Goal: Task Accomplishment & Management: Complete application form

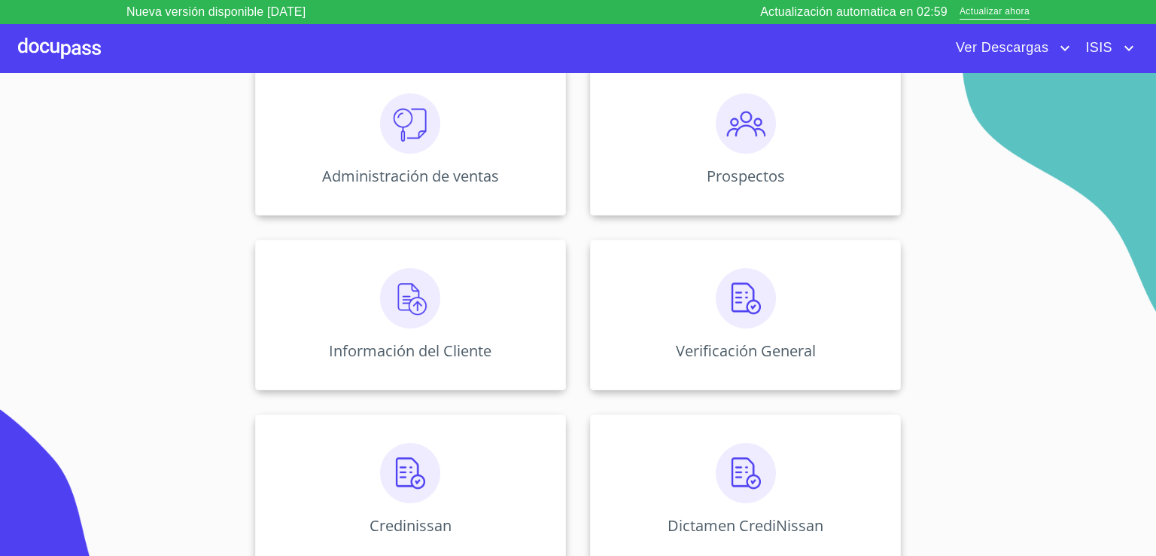
scroll to position [275, 0]
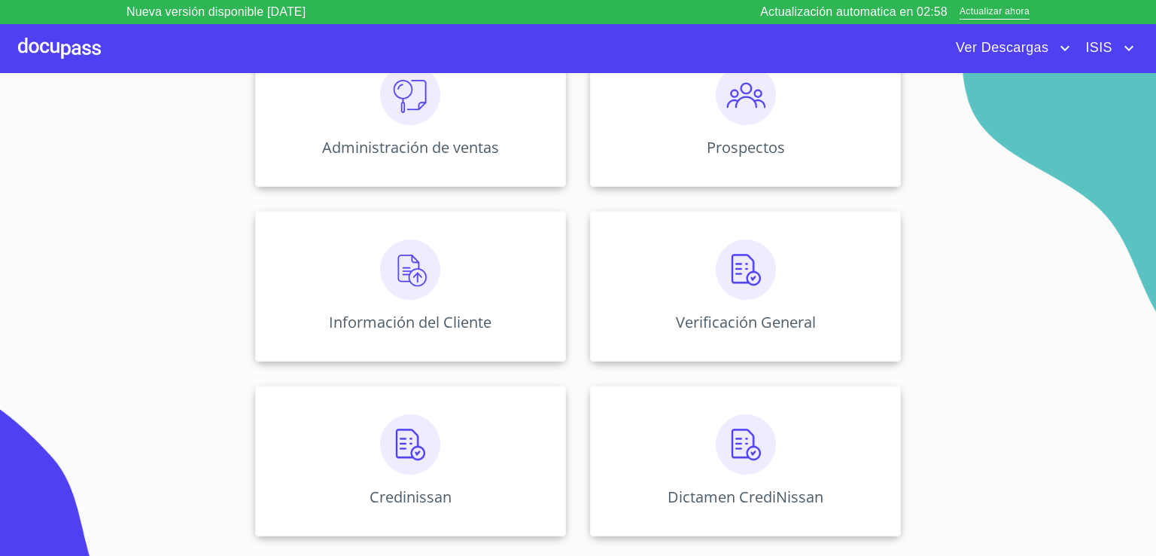
click at [1111, 48] on span "ISIS" at bounding box center [1097, 48] width 46 height 24
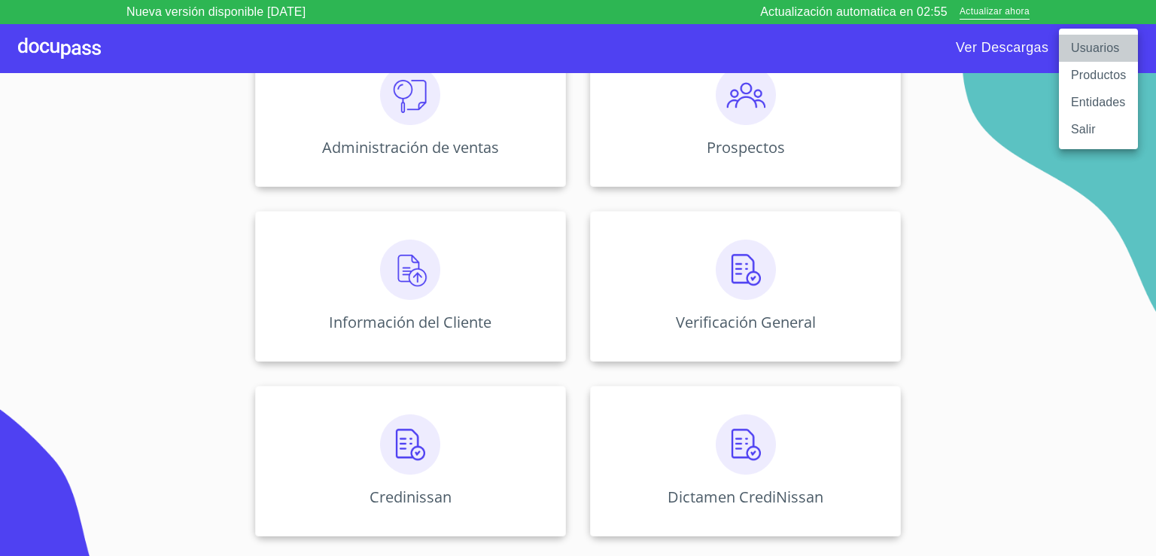
click at [1095, 54] on li "Usuarios" at bounding box center [1098, 48] width 79 height 27
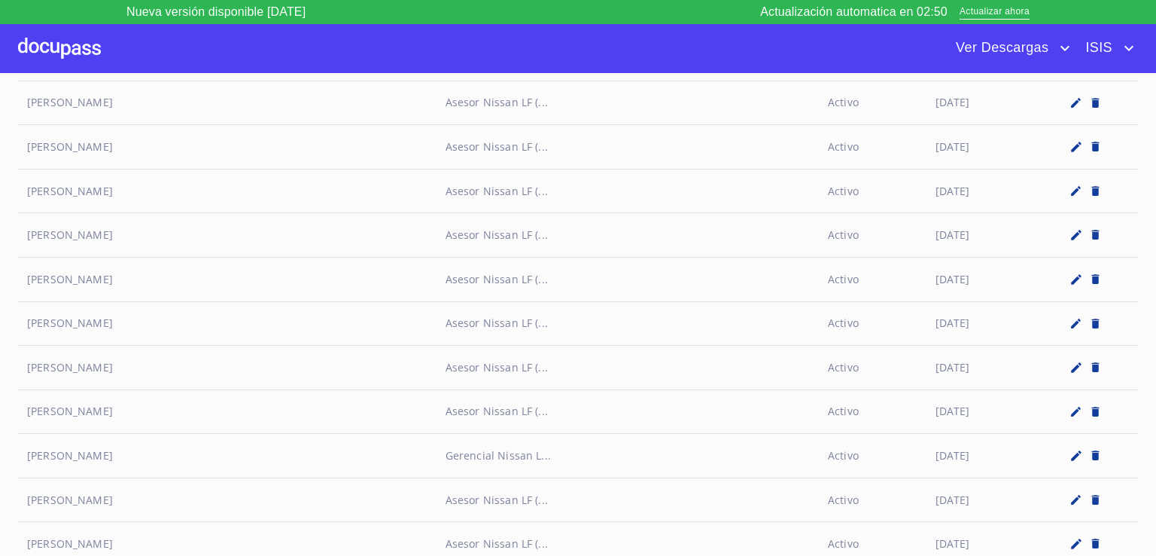
scroll to position [7200, 0]
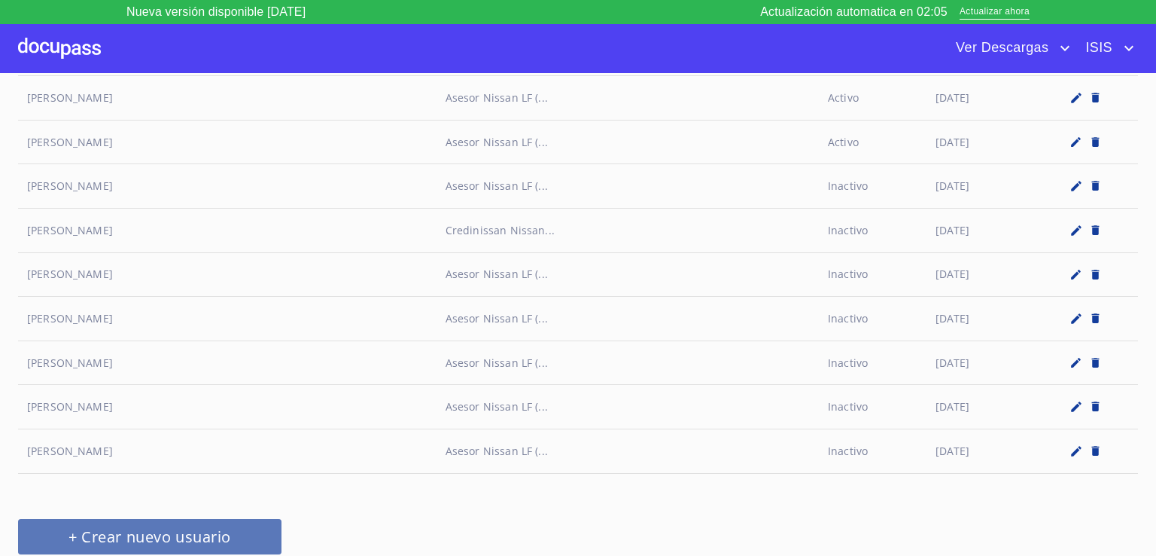
click at [196, 523] on span "+ Crear nuevo usuario" at bounding box center [149, 536] width 227 height 26
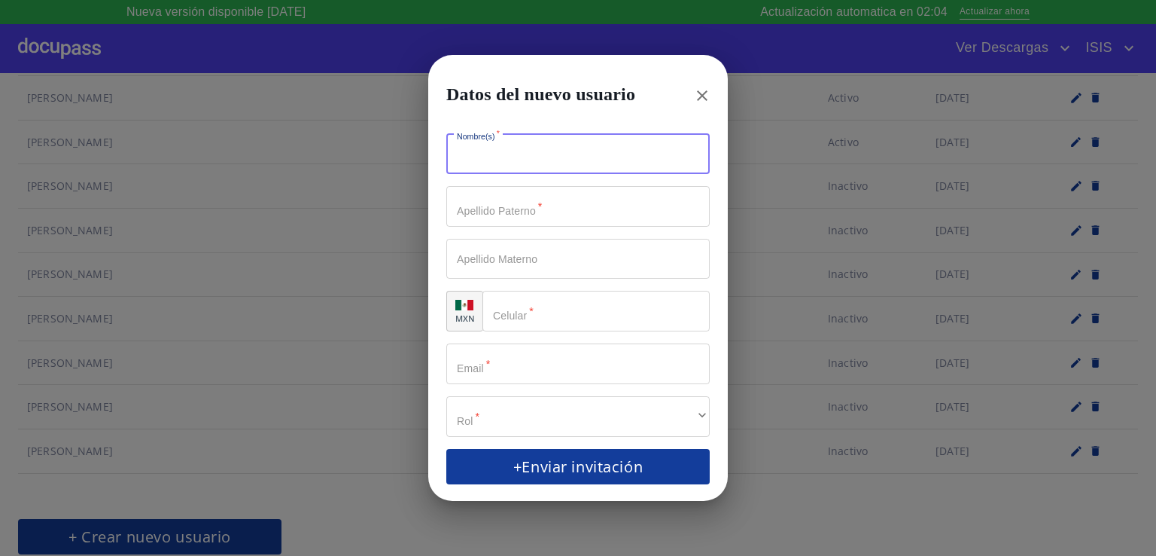
drag, startPoint x: 529, startPoint y: 166, endPoint x: 518, endPoint y: 154, distance: 17.1
click at [528, 166] on input "Nombre(s)   *" at bounding box center [577, 154] width 263 height 41
type input "FRANCISCO"
click at [522, 214] on input "Nombre(s)   *" at bounding box center [577, 206] width 263 height 41
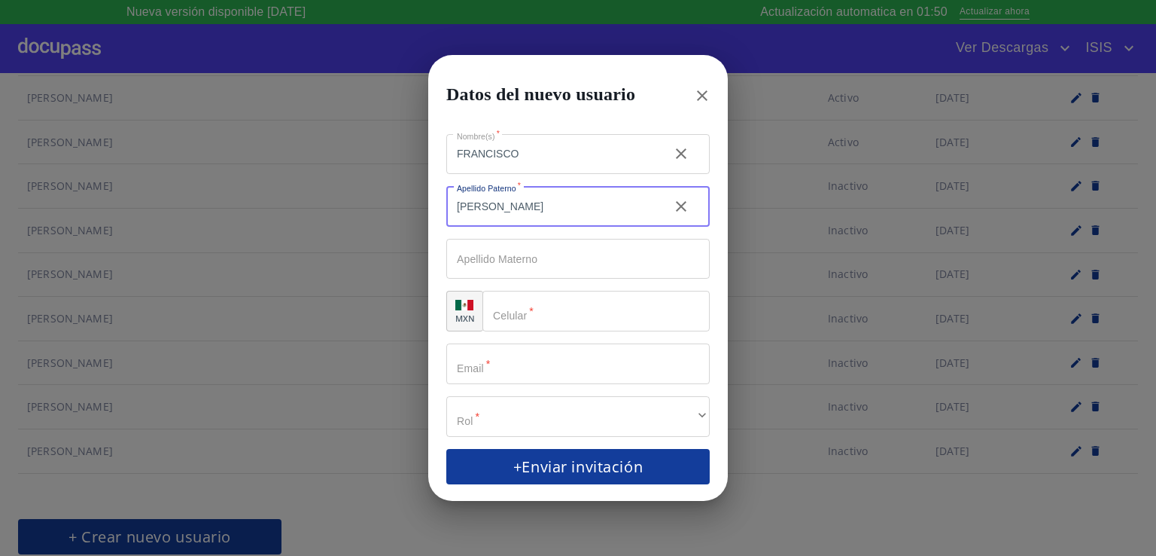
type input "[PERSON_NAME]"
click at [516, 311] on div "​" at bounding box center [596, 311] width 227 height 41
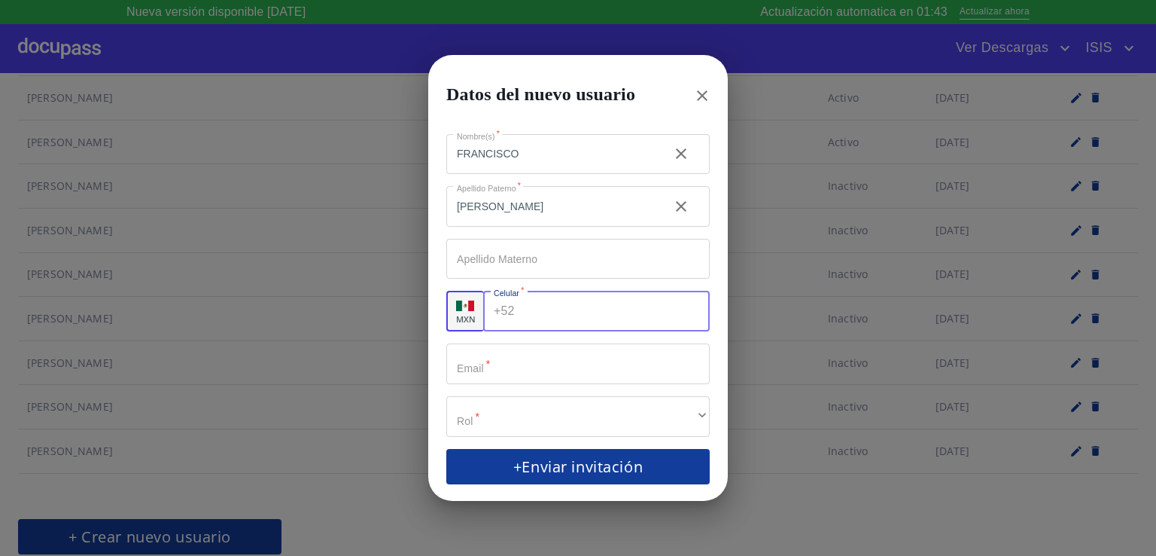
paste input "[PHONE_NUMBER]"
type input "[PHONE_NUMBER]"
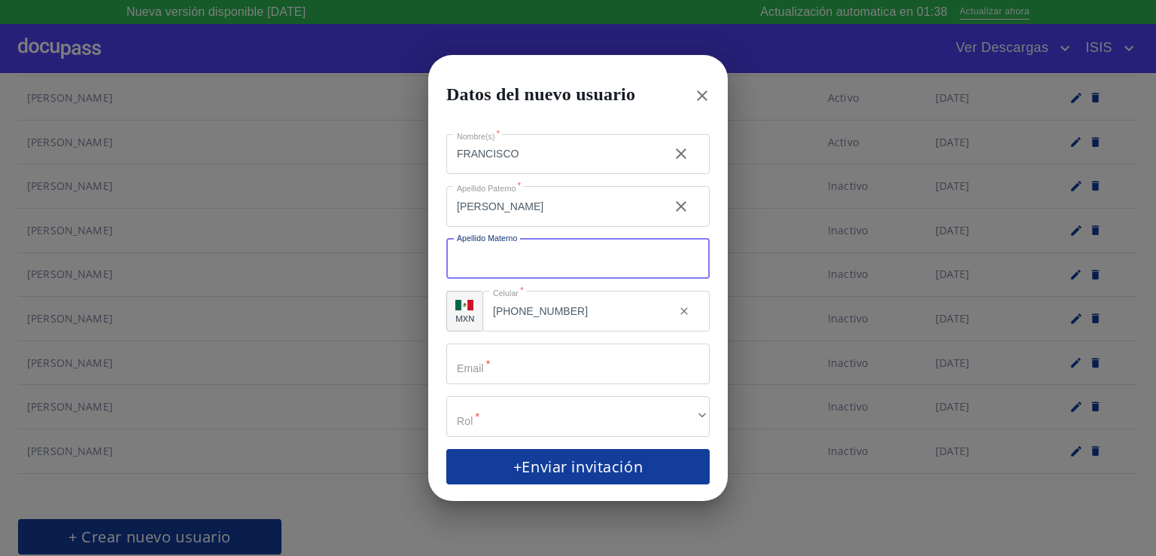
drag, startPoint x: 505, startPoint y: 255, endPoint x: 489, endPoint y: 356, distance: 102.1
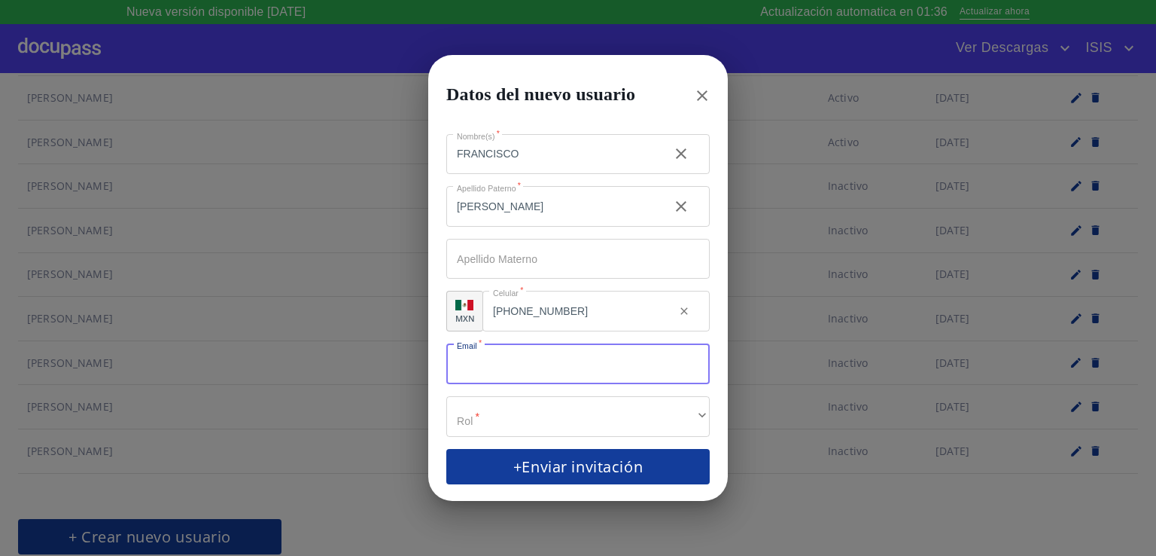
paste input "[PERSON_NAME][EMAIL_ADDRESS][DOMAIN_NAME]"
type input "[PERSON_NAME][EMAIL_ADDRESS][DOMAIN_NAME]"
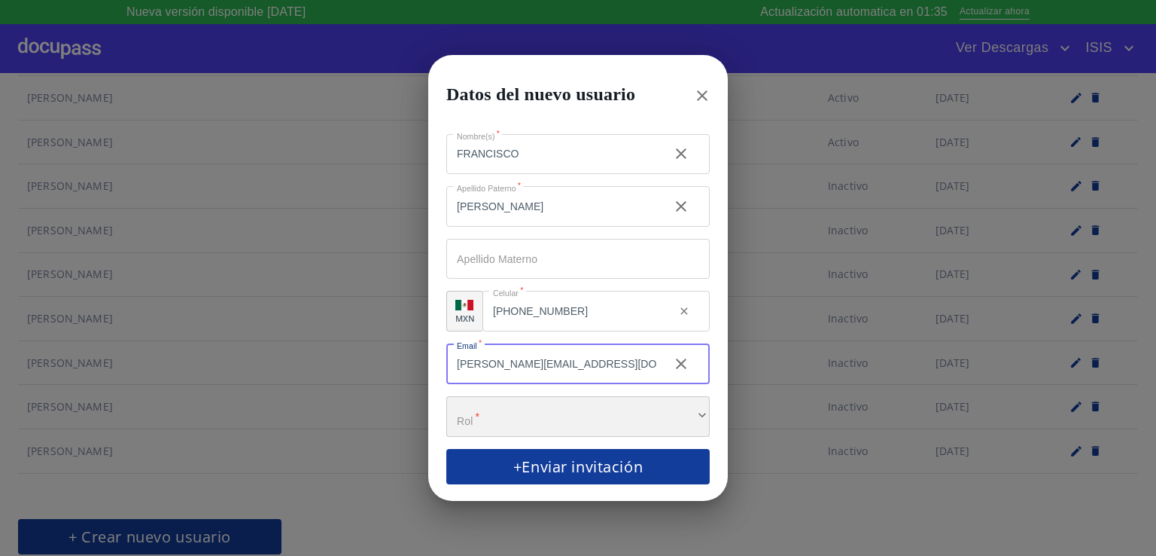
click at [563, 416] on div "​" at bounding box center [577, 416] width 263 height 41
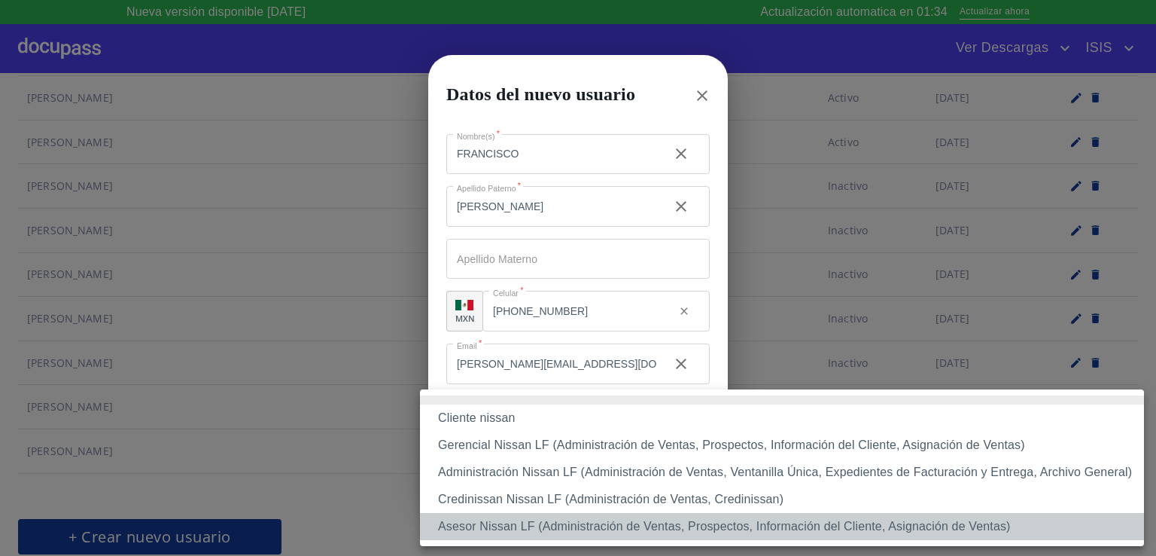
click at [511, 525] on li "Asesor Nissan LF (Administración de Ventas, Prospectos, Información del Cliente…" at bounding box center [782, 526] width 724 height 27
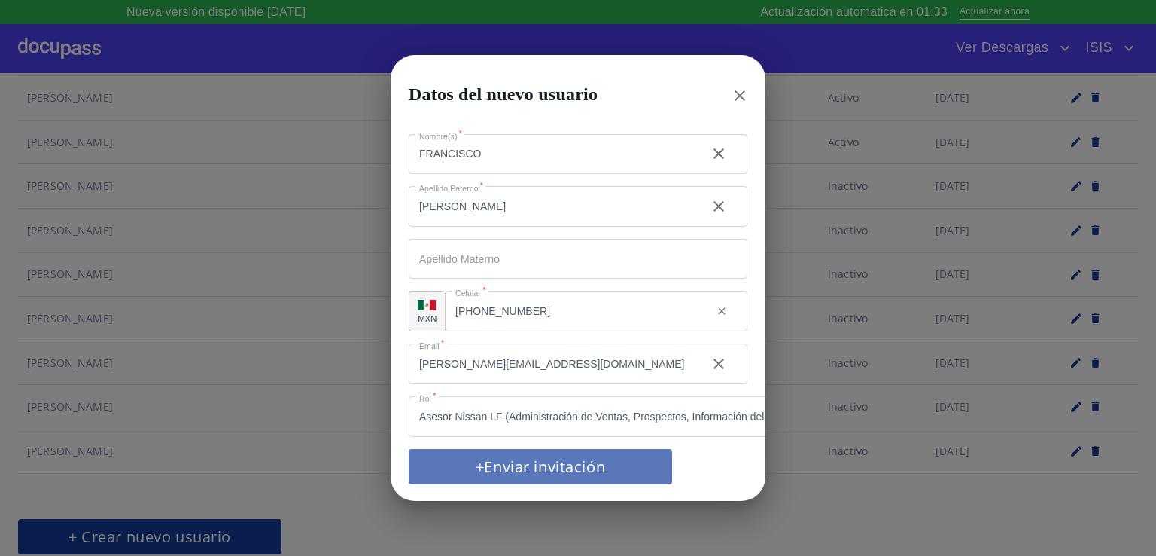
click at [542, 453] on span "+Enviar invitación" at bounding box center [540, 466] width 227 height 26
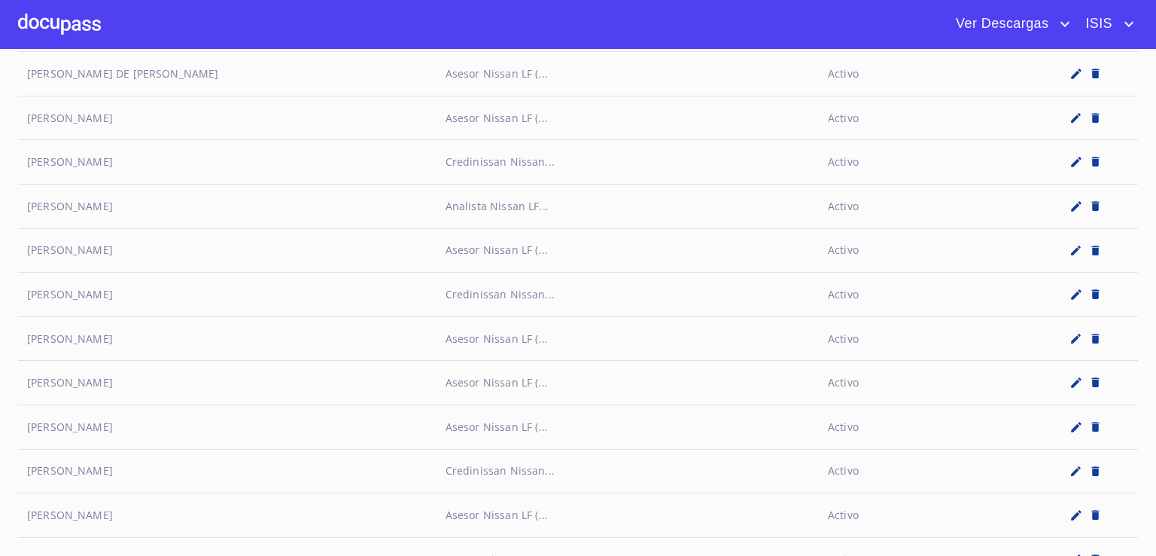
scroll to position [7243, 0]
